Goal: Information Seeking & Learning: Learn about a topic

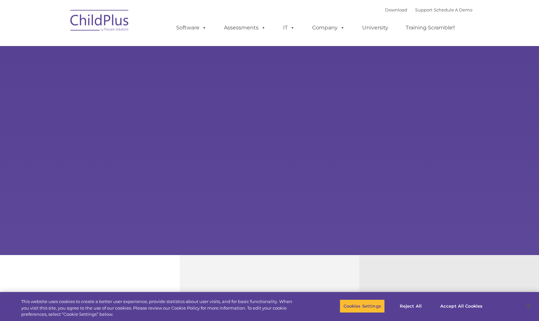
type input ""
select select "MEDIUM"
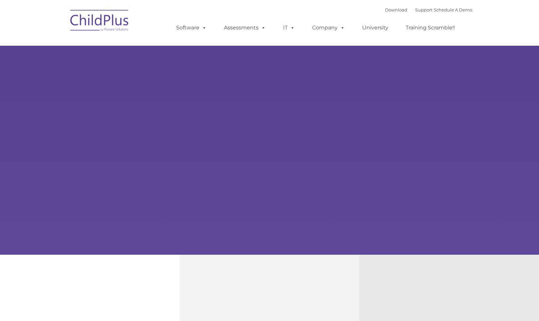
type input ""
select select "MEDIUM"
